Goal: Transaction & Acquisition: Purchase product/service

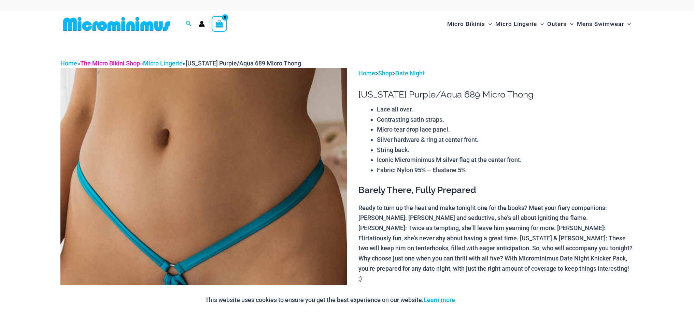
click at [108, 66] on link "The Micro Bikini Shop" at bounding box center [110, 63] width 60 height 7
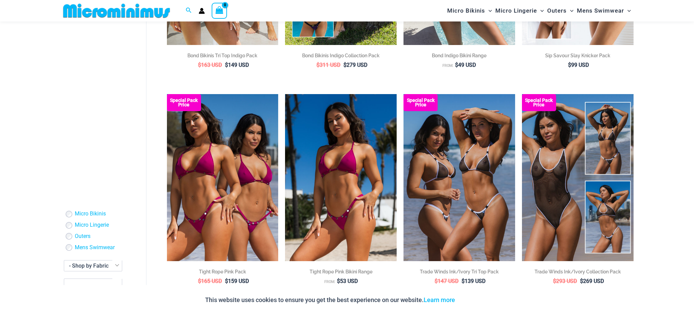
scroll to position [244, 0]
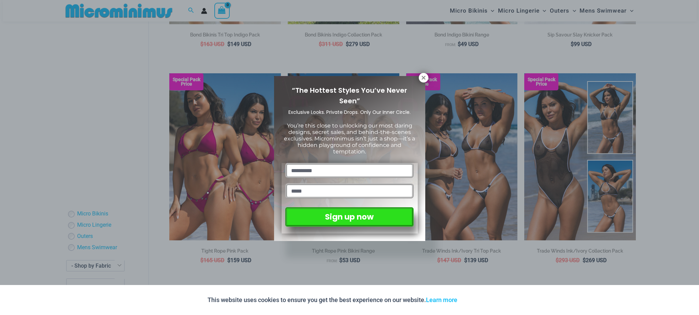
drag, startPoint x: 696, startPoint y: 20, endPoint x: 694, endPoint y: 68, distance: 47.8
click at [424, 77] on icon at bounding box center [424, 78] width 4 height 4
